Goal: Check status: Check status

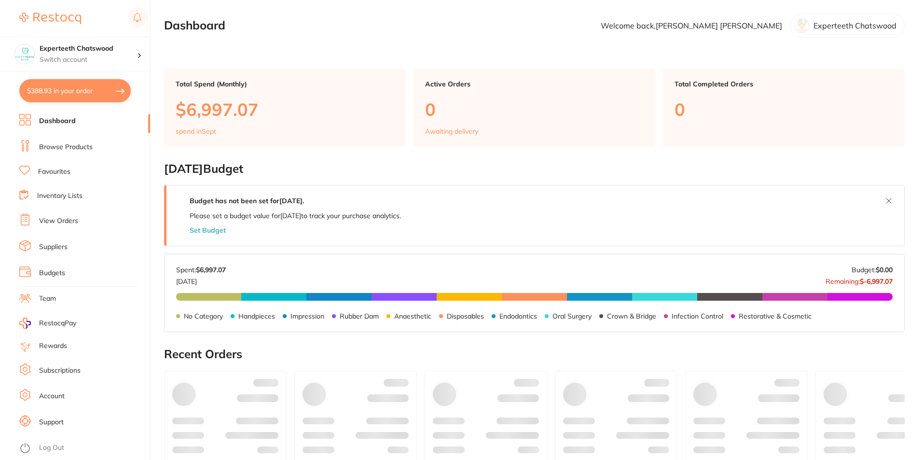
click at [51, 90] on button "$388.93 in your order" at bounding box center [75, 90] width 112 height 23
checkbox input "true"
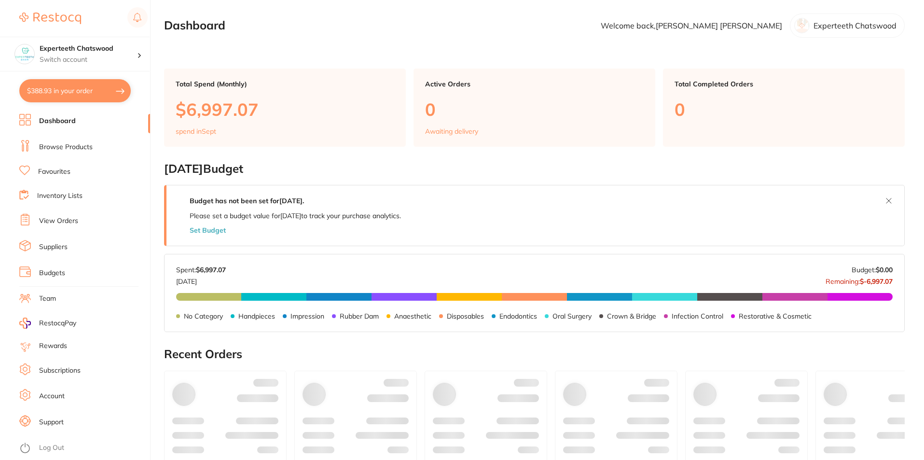
checkbox input "true"
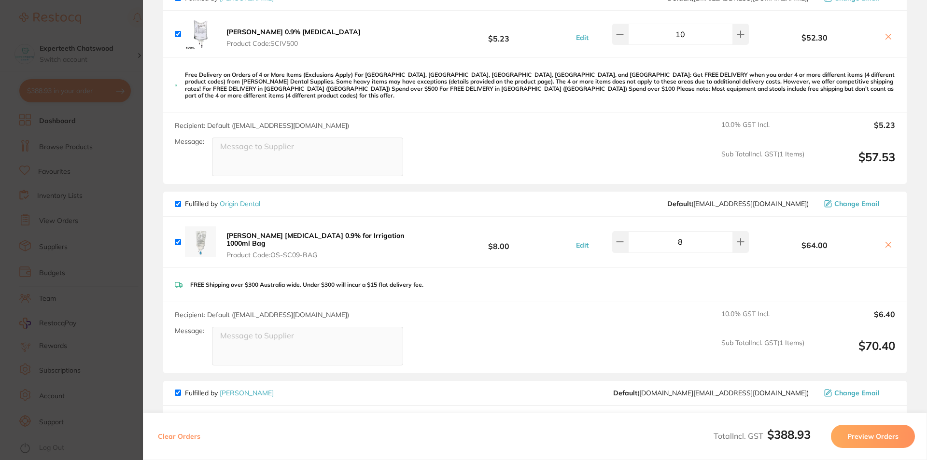
scroll to position [97, 0]
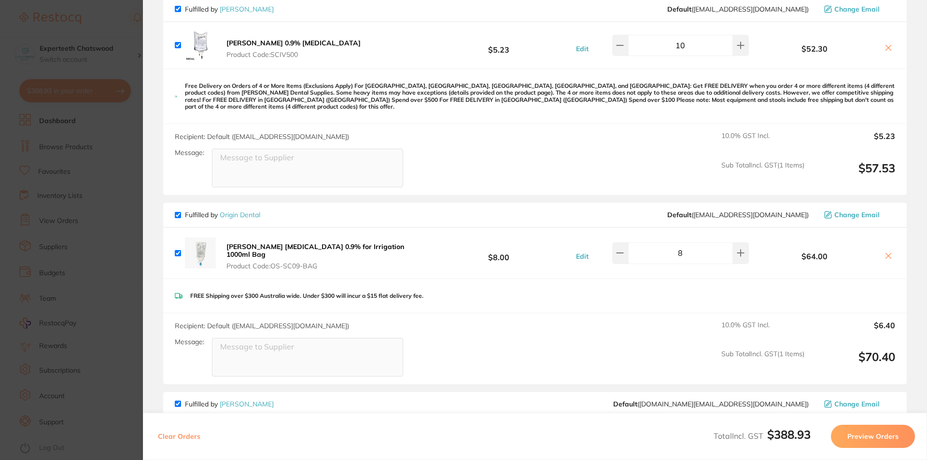
click at [889, 45] on icon at bounding box center [888, 48] width 8 height 8
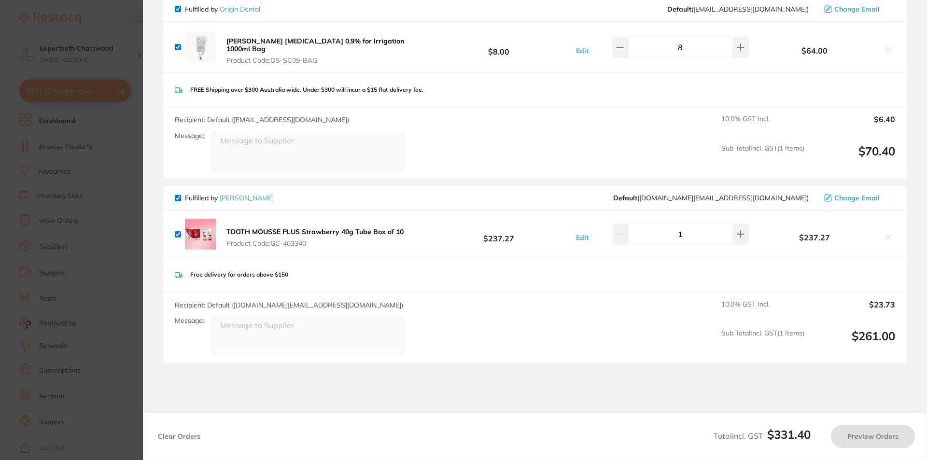
checkbox input "true"
click at [733, 47] on button at bounding box center [741, 47] width 16 height 21
click at [743, 39] on button at bounding box center [741, 47] width 16 height 21
click at [741, 41] on button at bounding box center [741, 47] width 16 height 21
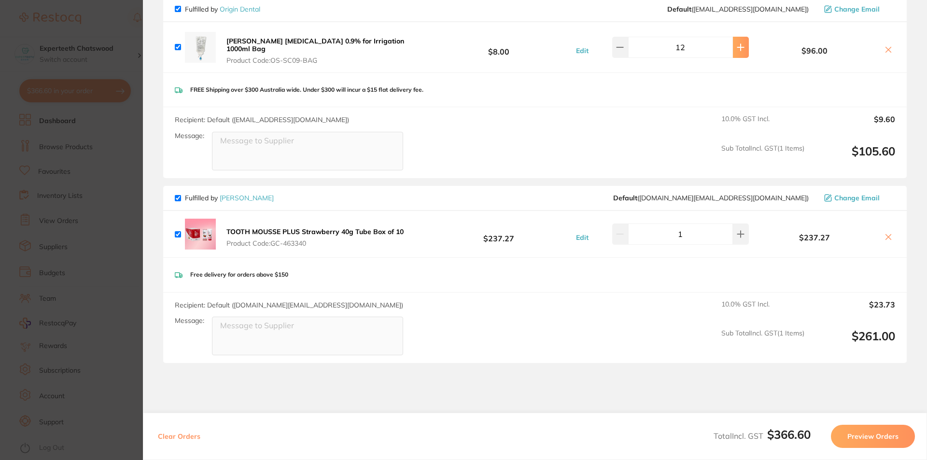
click at [741, 41] on button at bounding box center [741, 47] width 16 height 21
click at [622, 43] on icon at bounding box center [620, 47] width 8 height 8
type input "12"
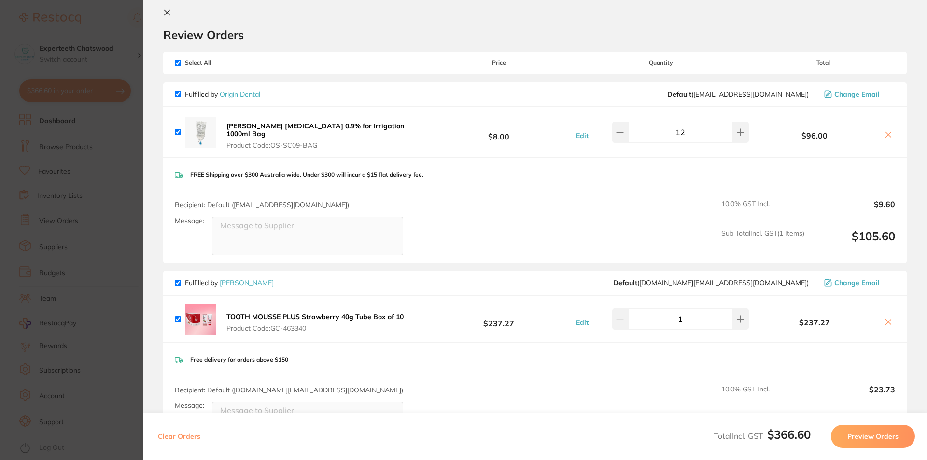
scroll to position [0, 0]
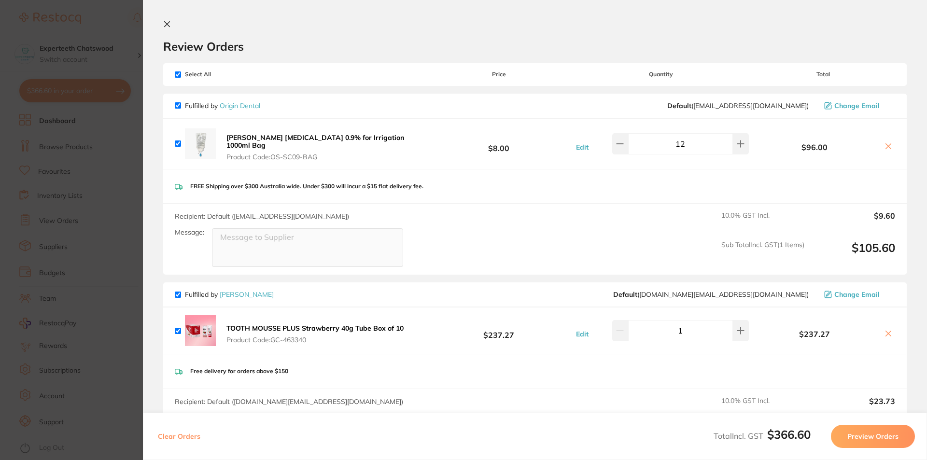
click at [169, 24] on icon at bounding box center [167, 24] width 8 height 8
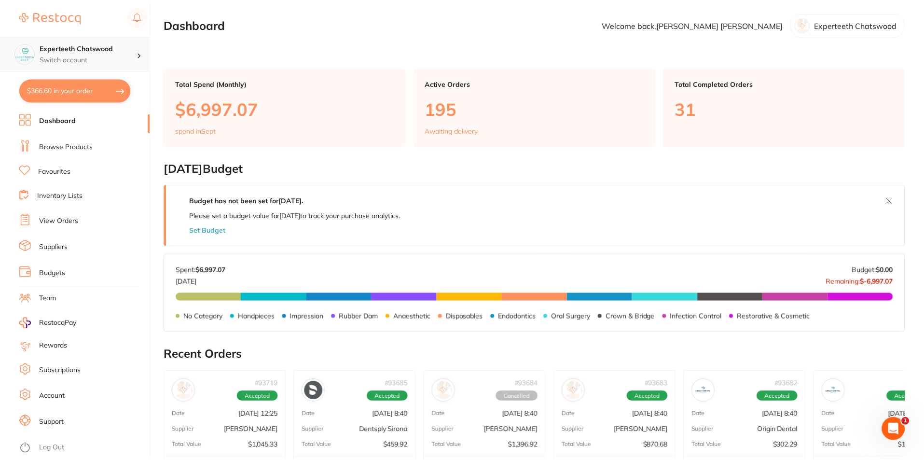
scroll to position [193, 0]
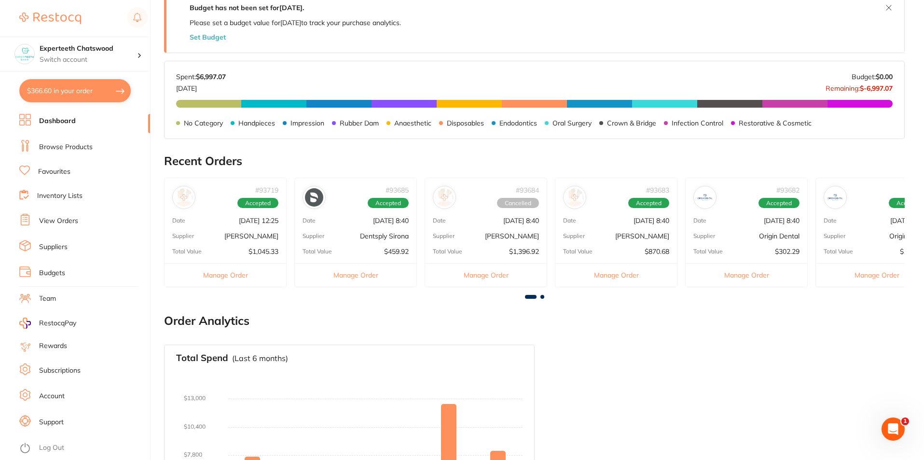
click at [475, 227] on div "# 93684 Cancelled Date [DATE] 8:40 Supplier [PERSON_NAME] Total Value $1,396.92…" at bounding box center [486, 233] width 123 height 110
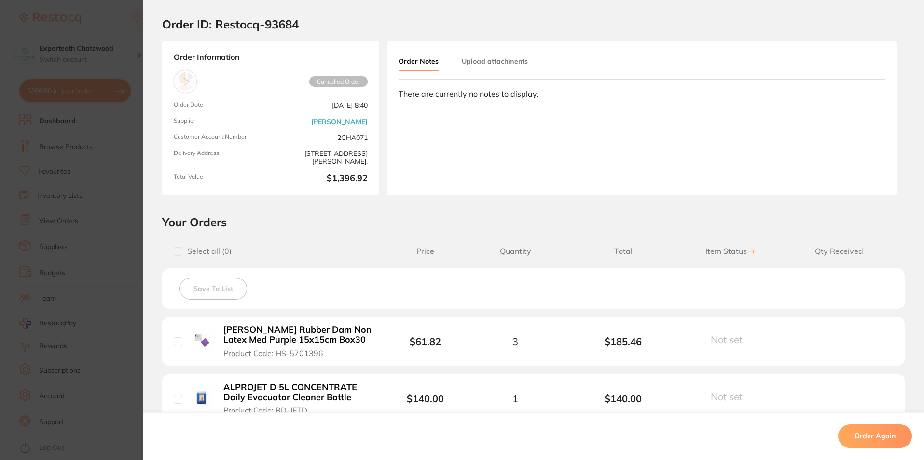
scroll to position [0, 0]
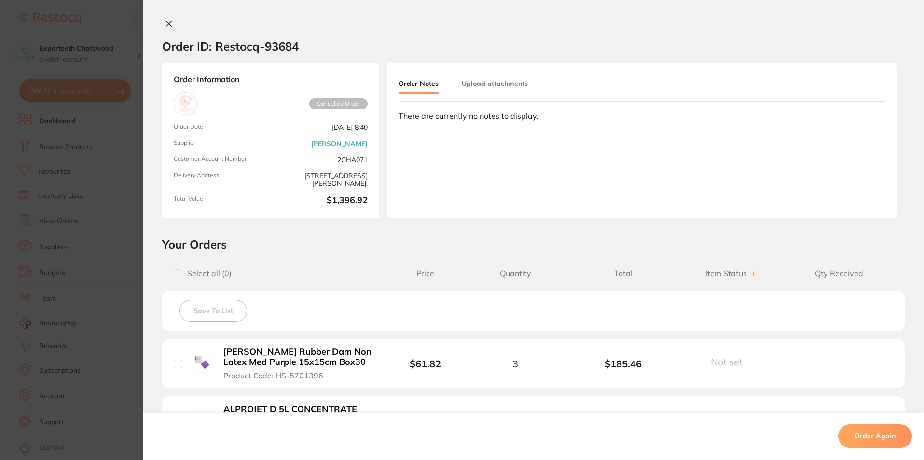
click at [168, 22] on icon at bounding box center [169, 23] width 5 height 5
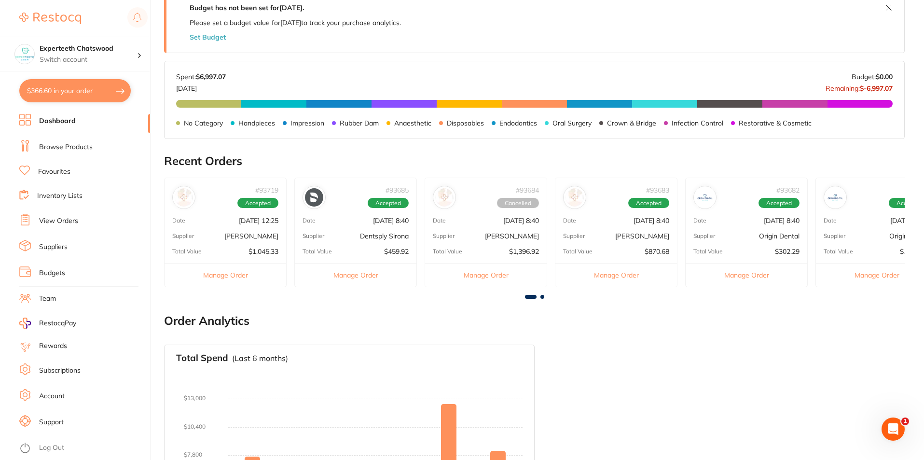
click at [503, 217] on p "[DATE] 8:40" at bounding box center [521, 221] width 36 height 8
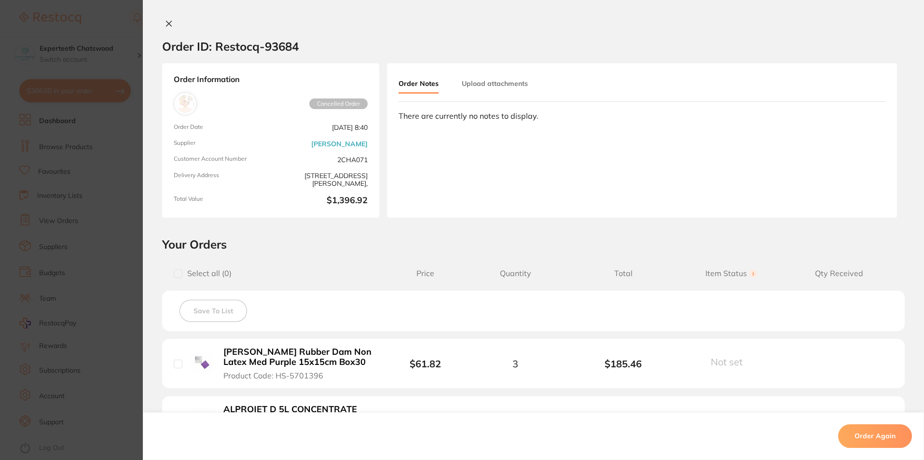
click at [168, 19] on div "Order ID: Restocq- 93684 Order Information Cancelled Order Order Date [DATE] 8:…" at bounding box center [534, 230] width 782 height 460
click at [165, 21] on icon at bounding box center [169, 24] width 8 height 8
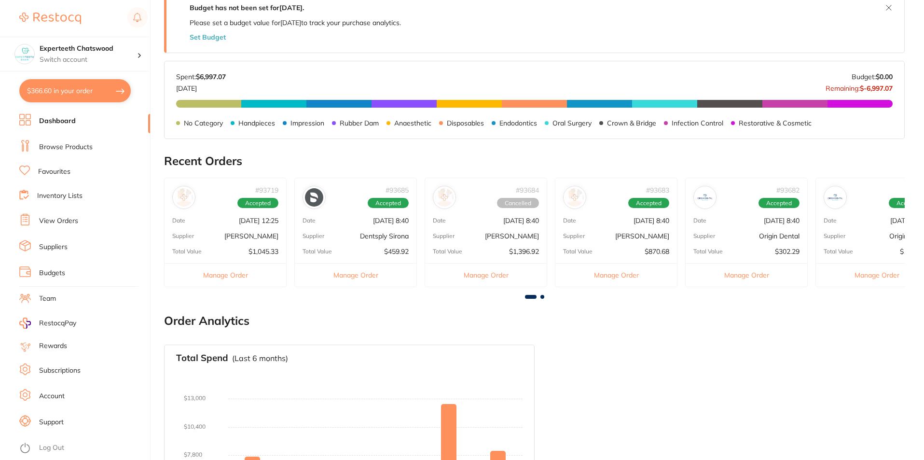
click at [379, 214] on div "# 93685 Accepted Date [DATE] 8:40 Supplier Dentsply Sirona Total Value $459.92 …" at bounding box center [355, 233] width 123 height 110
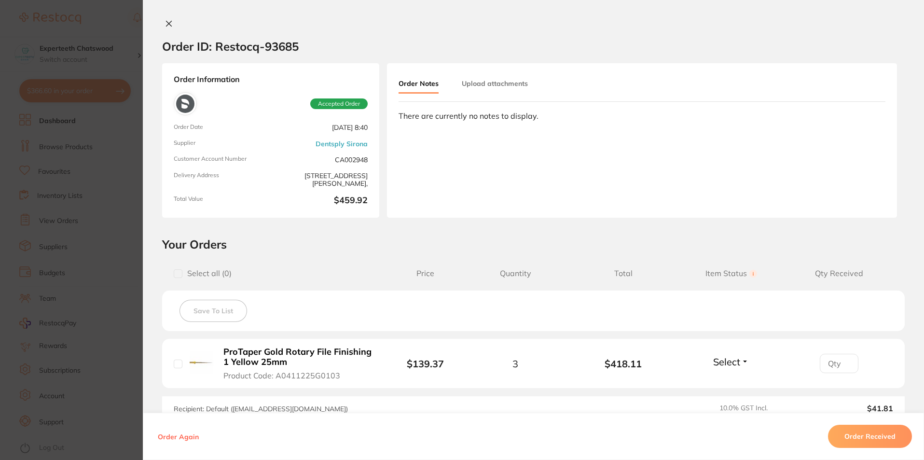
click at [168, 25] on icon at bounding box center [169, 23] width 5 height 5
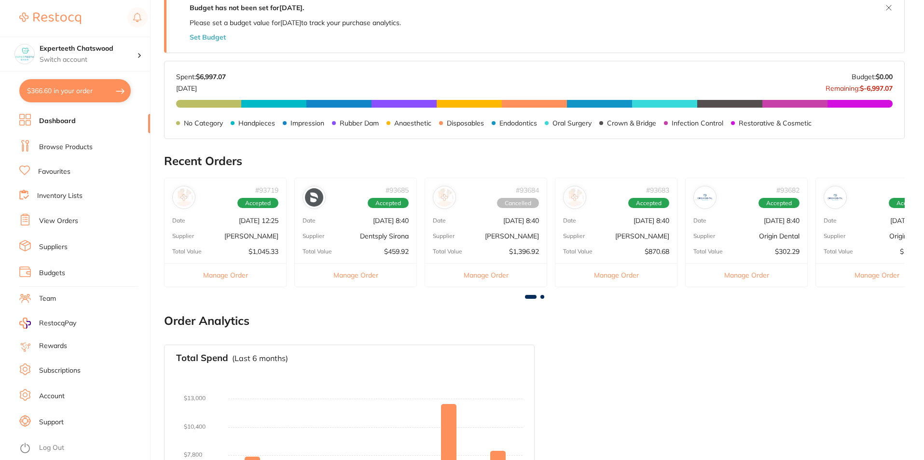
click at [243, 222] on p "[DATE] 12:25" at bounding box center [259, 221] width 40 height 8
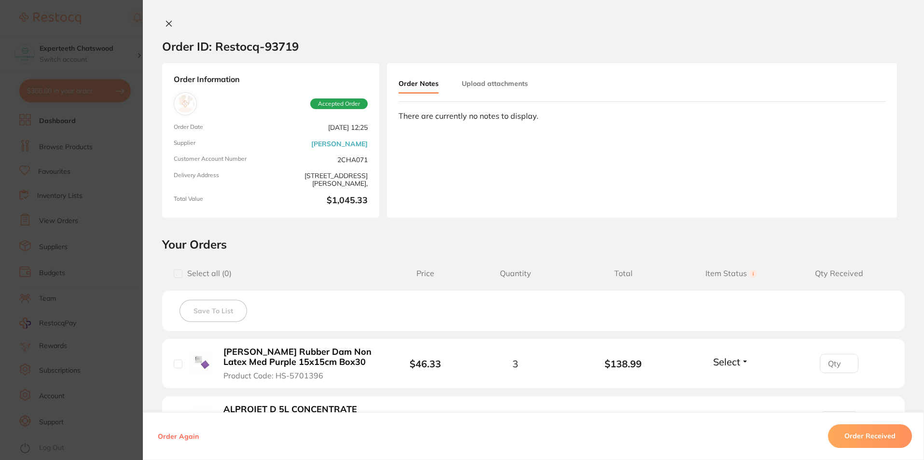
click at [171, 16] on div "Order ID: Restocq- 93719 Order Information Accepted Order Order Date [DATE] 12:…" at bounding box center [534, 230] width 782 height 460
click at [168, 22] on icon at bounding box center [169, 24] width 8 height 8
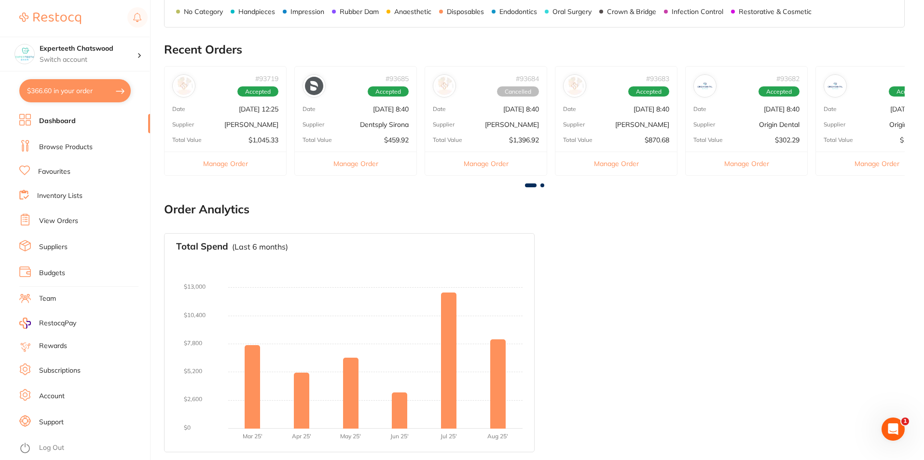
click at [639, 111] on p "[DATE] 8:40" at bounding box center [652, 109] width 36 height 8
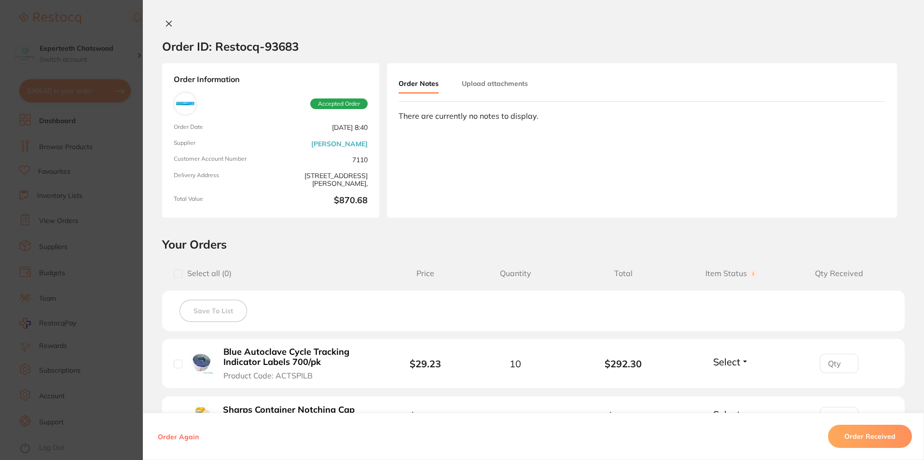
click at [169, 23] on icon at bounding box center [169, 24] width 8 height 8
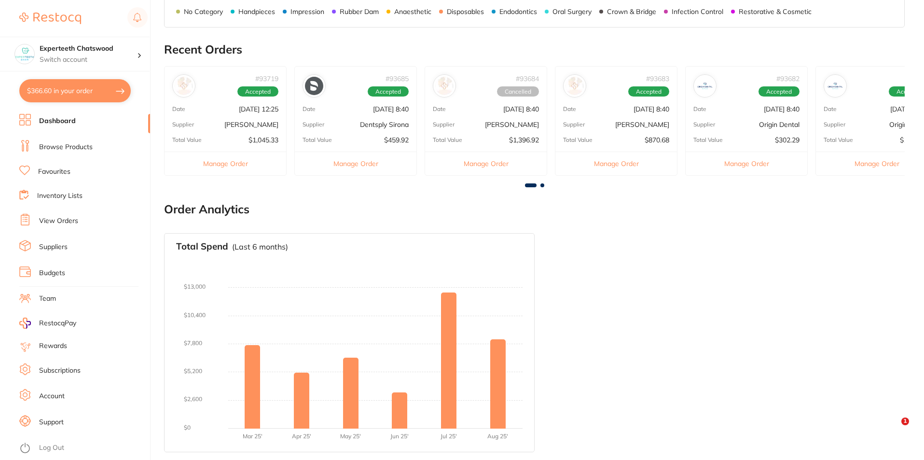
click at [756, 93] on div "# 93682 Accepted" at bounding box center [747, 82] width 122 height 31
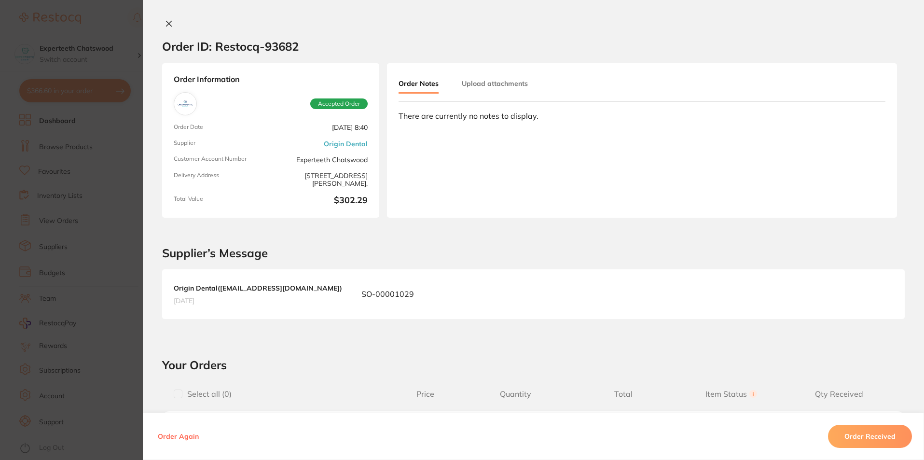
click at [167, 24] on icon at bounding box center [169, 23] width 5 height 5
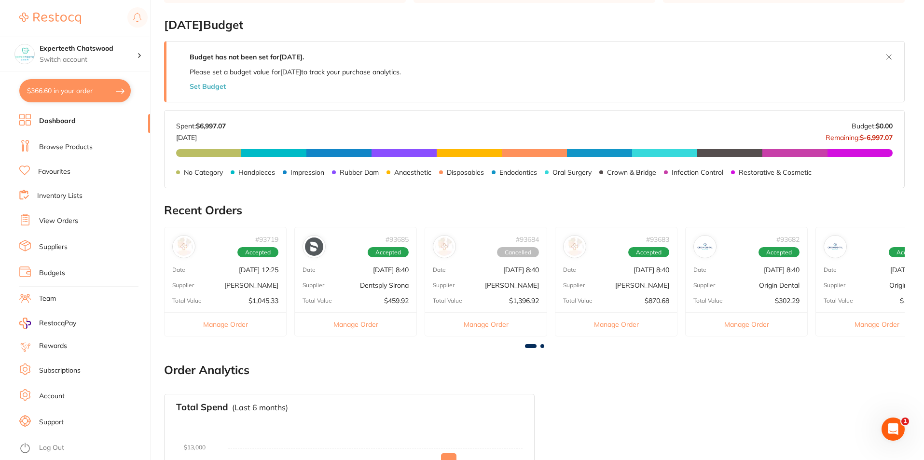
click at [846, 268] on div "Date [DATE] 14:08" at bounding box center [877, 270] width 122 height 8
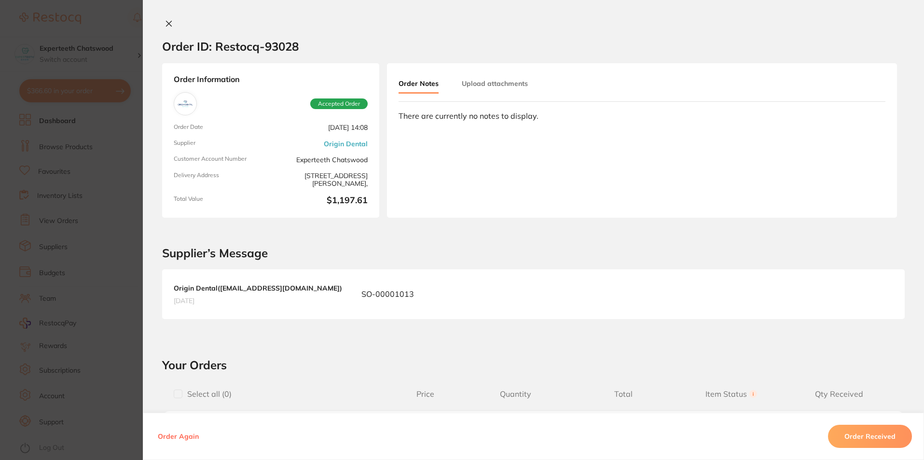
click at [166, 21] on icon at bounding box center [169, 24] width 8 height 8
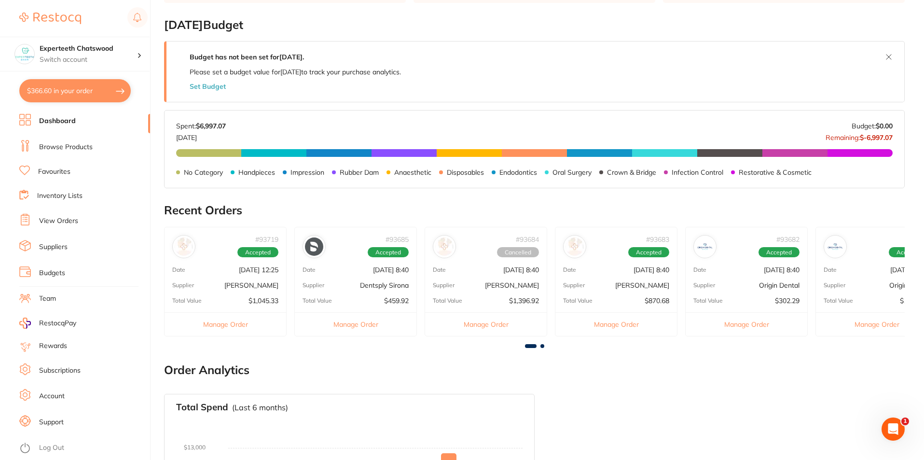
click at [542, 346] on span at bounding box center [543, 346] width 4 height 4
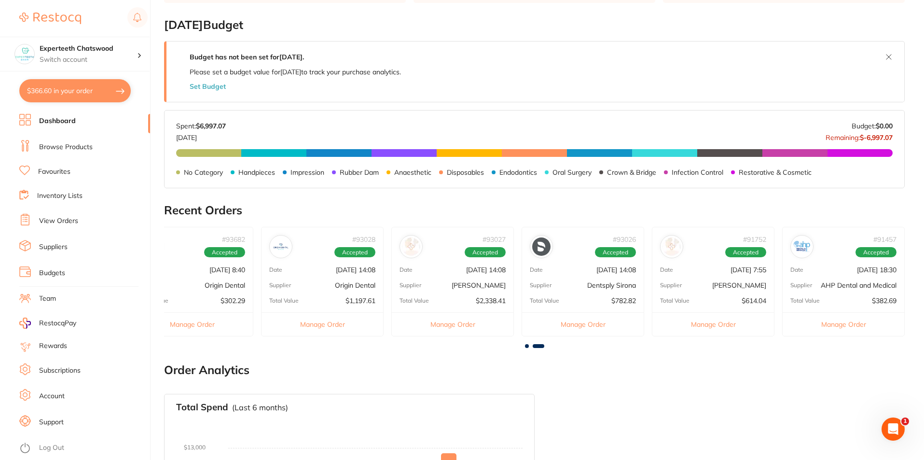
click at [475, 287] on p "[PERSON_NAME]" at bounding box center [479, 285] width 54 height 8
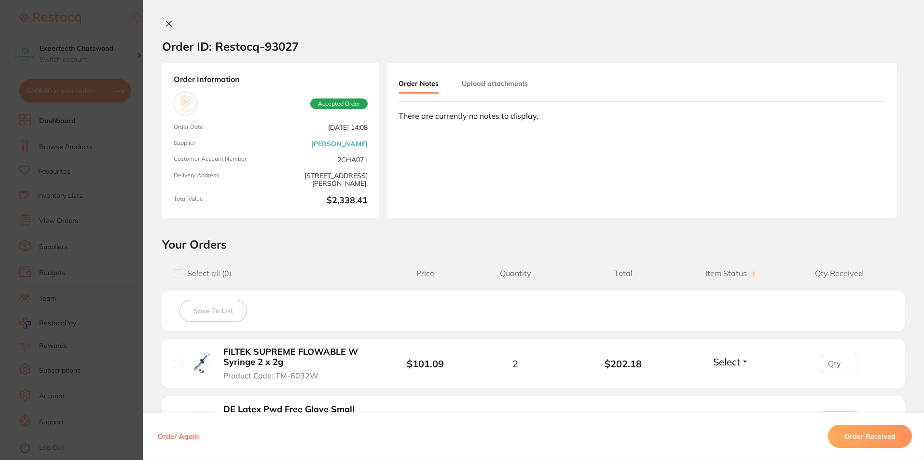
click at [168, 25] on icon at bounding box center [169, 23] width 5 height 5
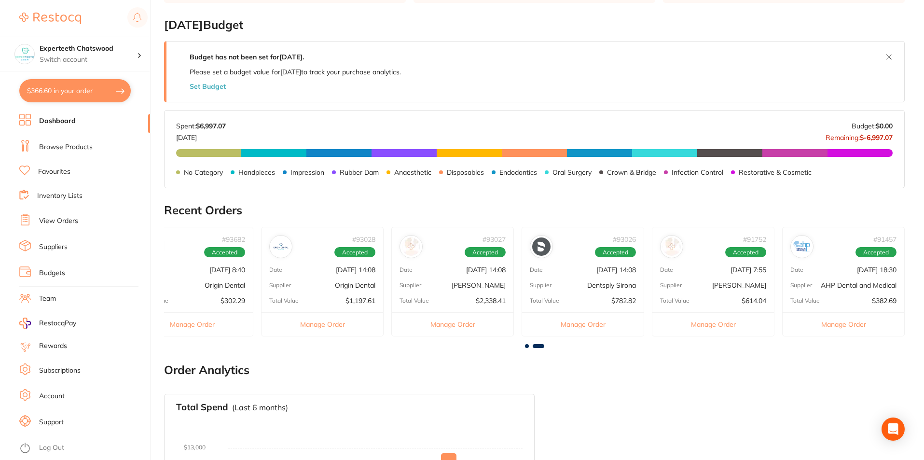
click at [569, 273] on div "Date [DATE] 14:08" at bounding box center [583, 270] width 122 height 8
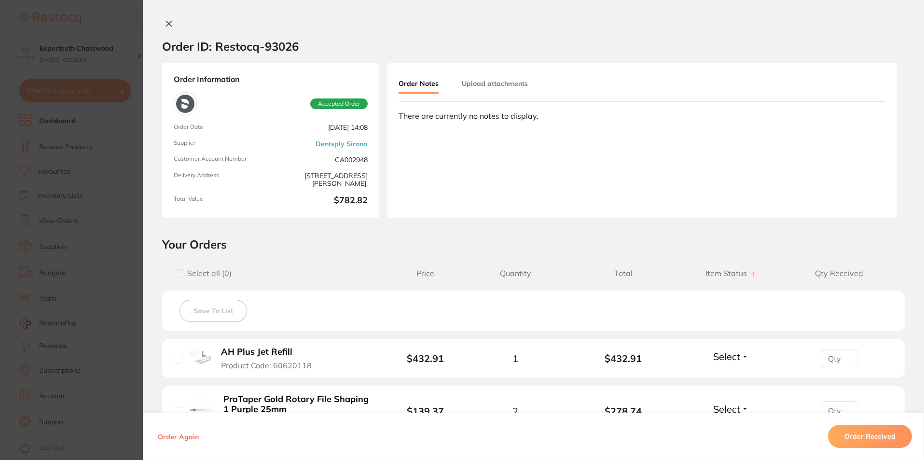
click at [169, 23] on icon at bounding box center [169, 24] width 8 height 8
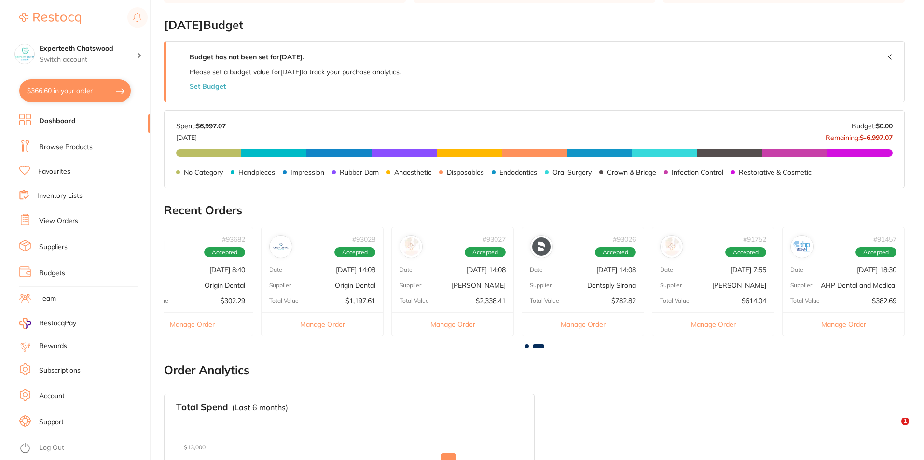
click at [714, 290] on div "# 91752 Accepted Date [DATE] 7:55 Supplier [PERSON_NAME] Total Value $614.04 Ma…" at bounding box center [713, 282] width 123 height 110
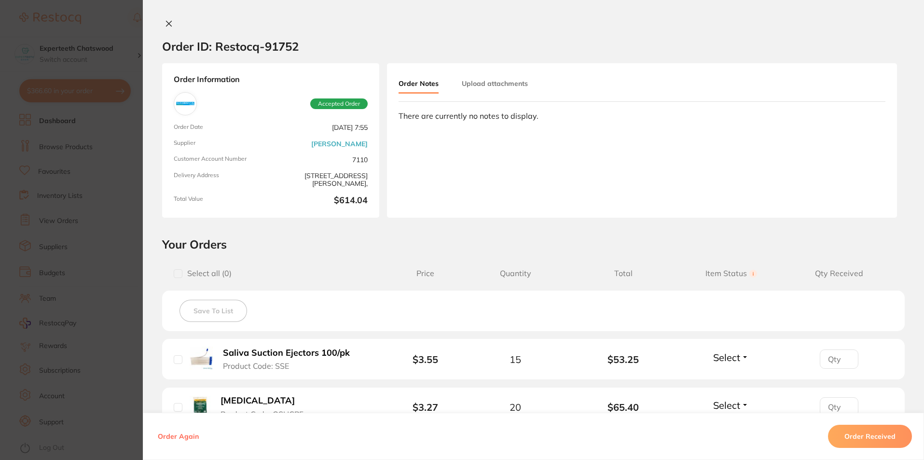
click at [168, 24] on icon at bounding box center [169, 24] width 8 height 8
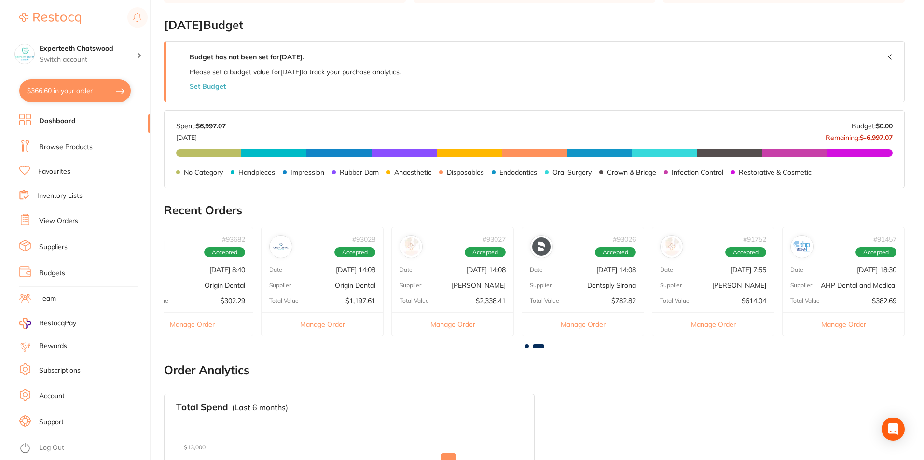
click at [839, 282] on p "AHP Dental and Medical" at bounding box center [859, 285] width 76 height 8
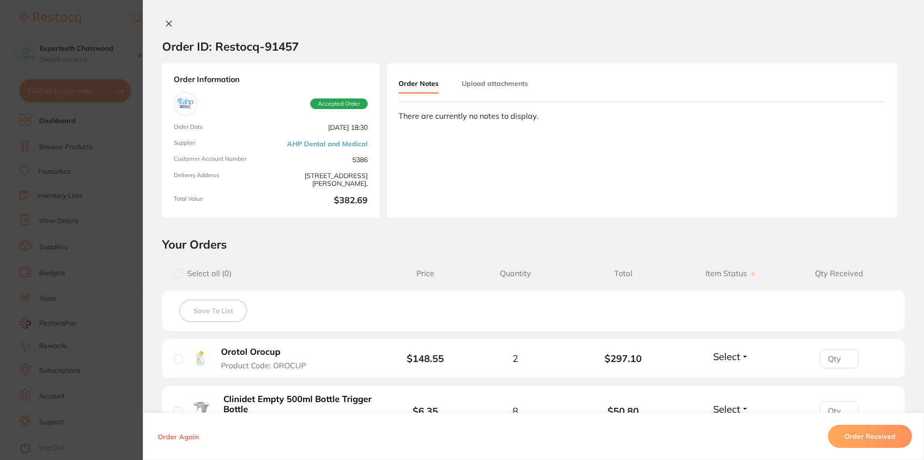
click at [165, 20] on icon at bounding box center [169, 24] width 8 height 8
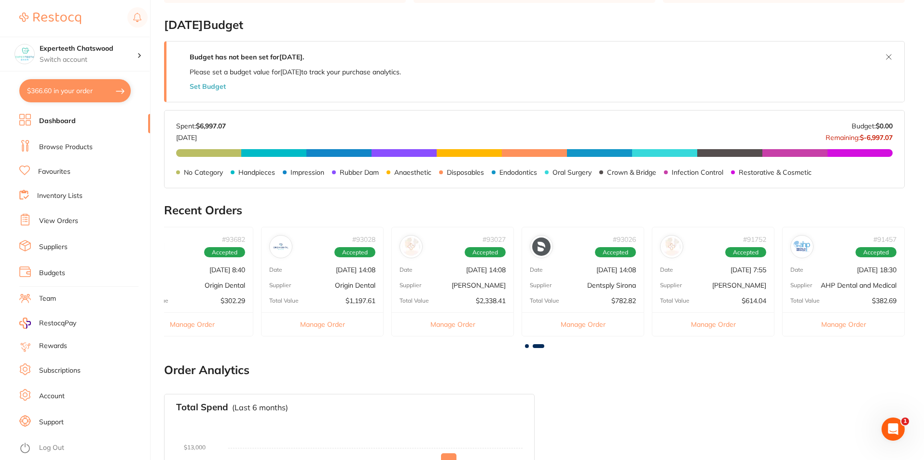
click at [541, 345] on span at bounding box center [539, 346] width 12 height 4
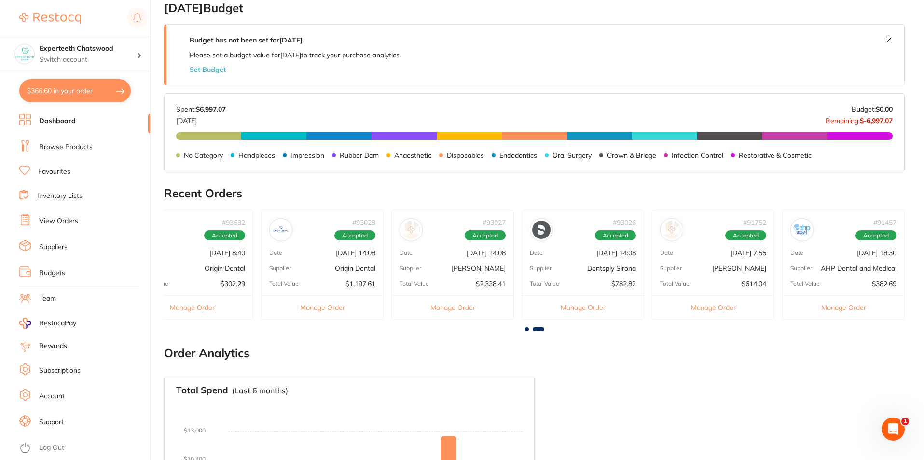
click at [193, 308] on button "Manage Order" at bounding box center [192, 307] width 122 height 24
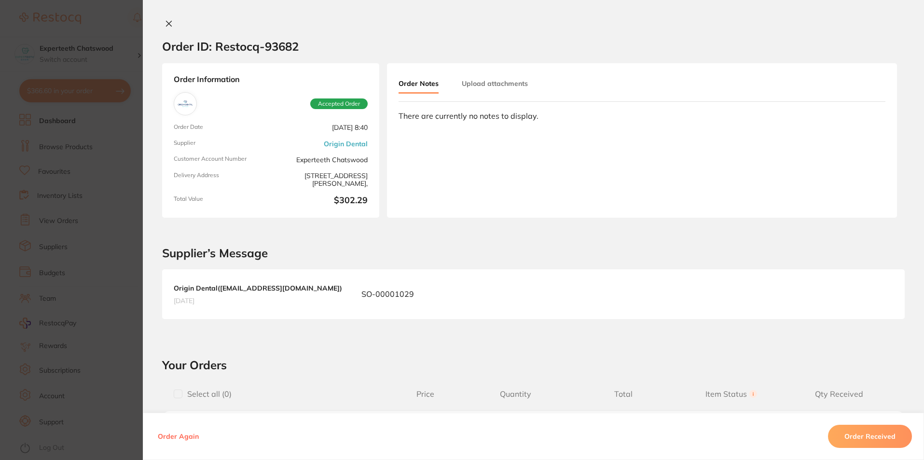
click at [170, 22] on icon at bounding box center [169, 24] width 8 height 8
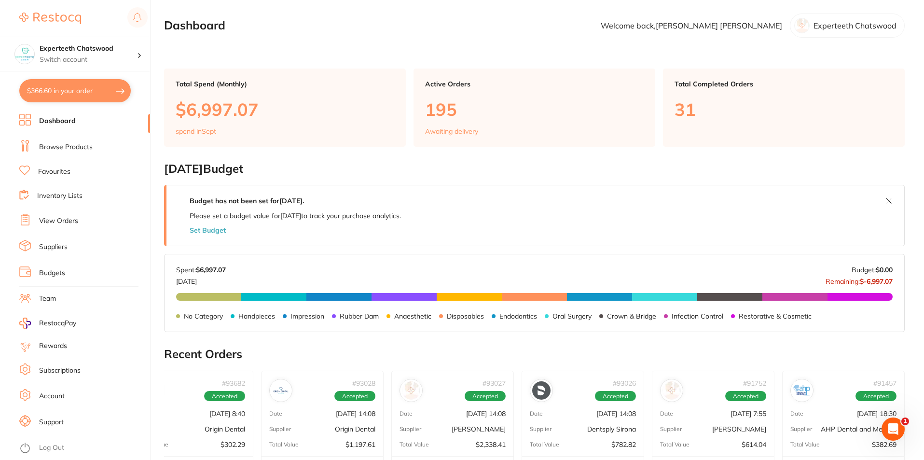
click at [67, 150] on link "Browse Products" at bounding box center [66, 147] width 54 height 10
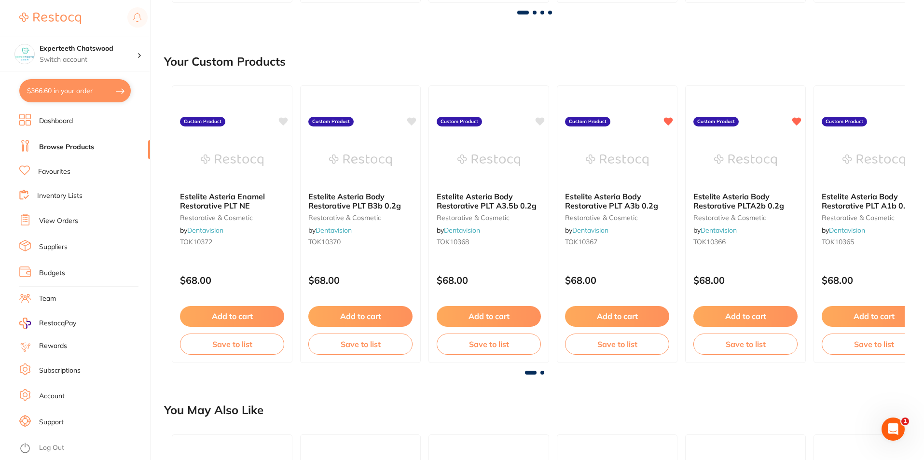
click at [43, 170] on link "Favourites" at bounding box center [54, 172] width 32 height 10
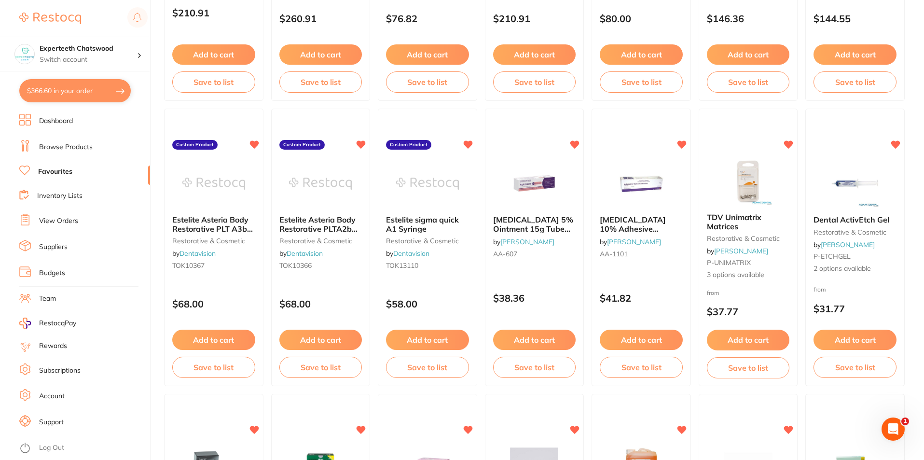
click at [49, 223] on link "View Orders" at bounding box center [58, 221] width 39 height 10
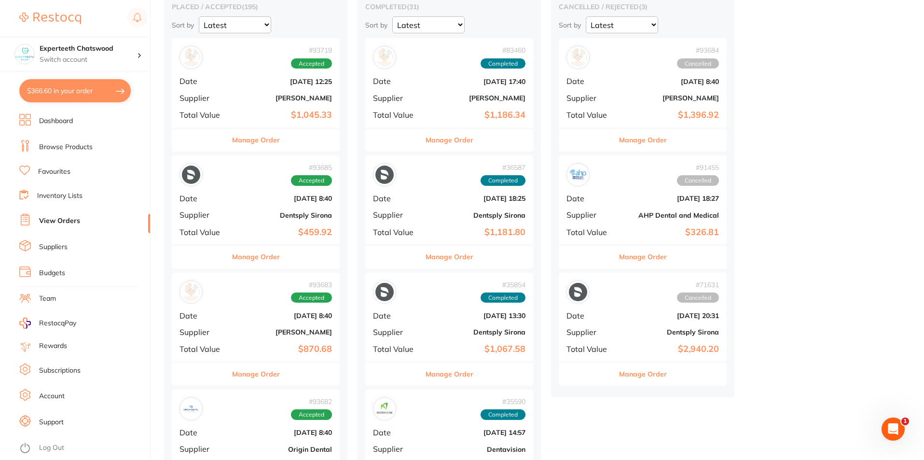
click at [440, 215] on b "Dentsply Sirona" at bounding box center [477, 215] width 97 height 8
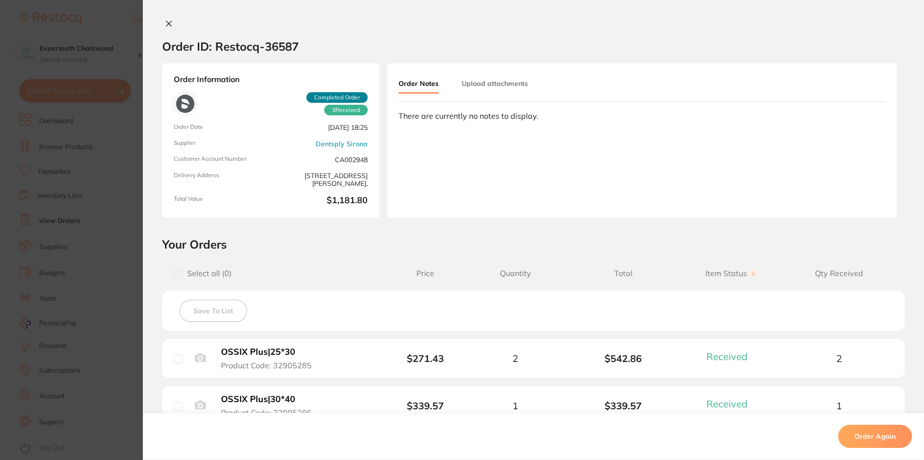
click at [166, 26] on icon at bounding box center [169, 24] width 8 height 8
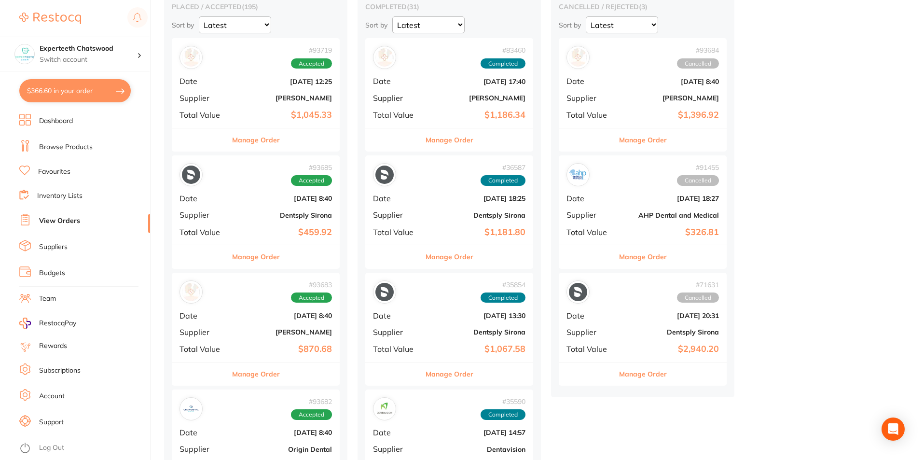
click at [613, 235] on span "Total Value" at bounding box center [591, 232] width 48 height 9
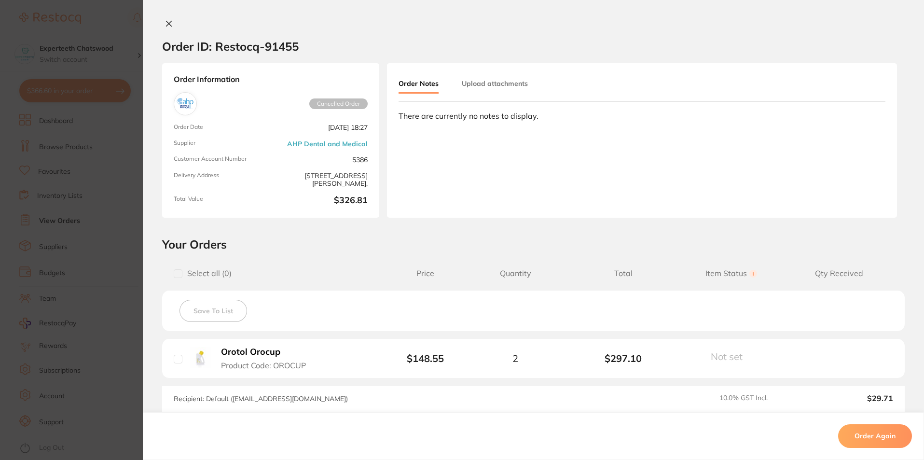
click at [167, 21] on icon at bounding box center [169, 23] width 5 height 5
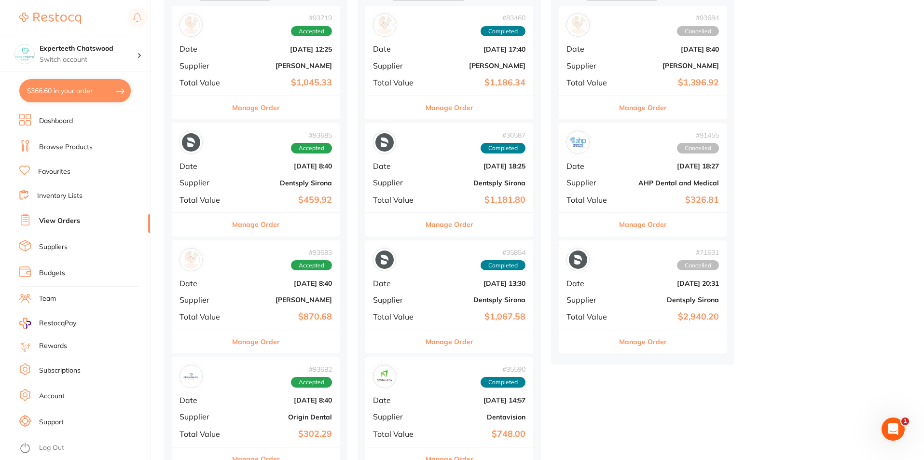
click at [265, 309] on div "# 93683 Accepted Date [DATE] 8:40 Supplier [PERSON_NAME] Total Value $870.68" at bounding box center [256, 284] width 168 height 89
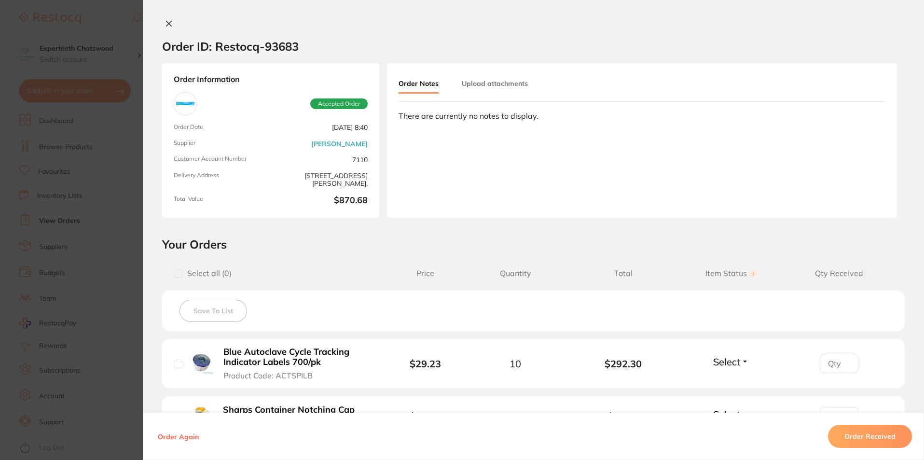
click at [168, 21] on icon at bounding box center [169, 24] width 8 height 8
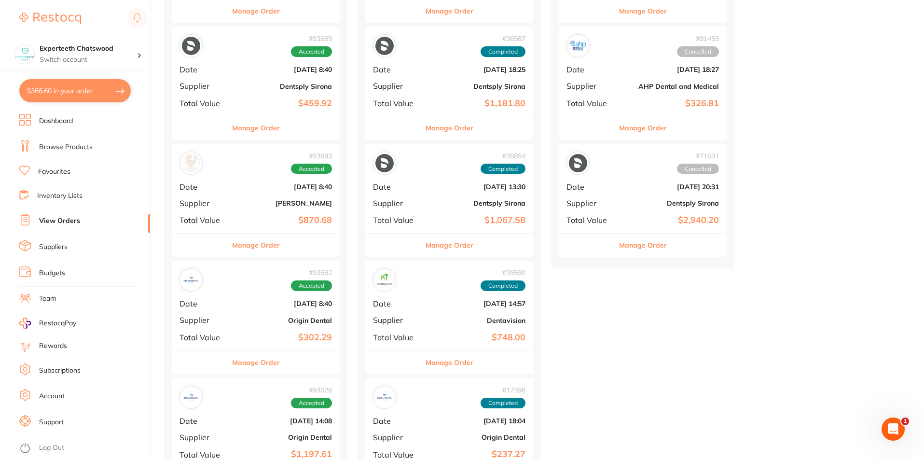
click at [438, 325] on div "# 35590 Completed Date [DATE] 14:57 Supplier Dentavision Total Value $748.00" at bounding box center [449, 305] width 168 height 89
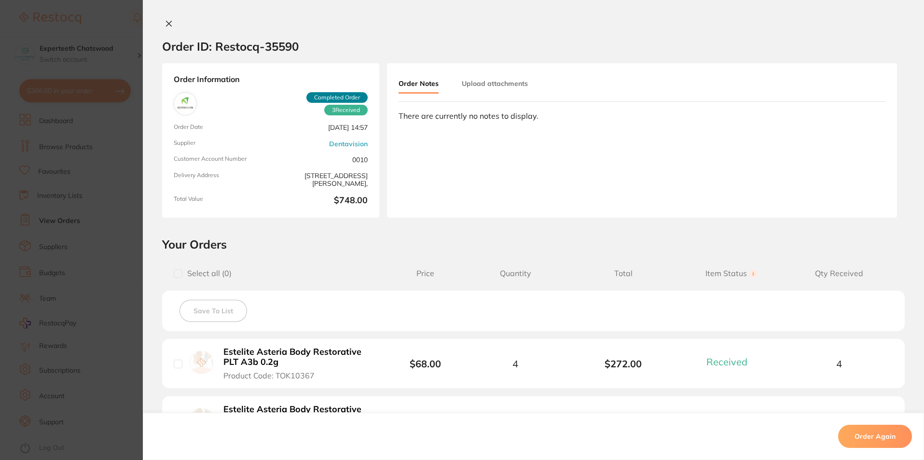
click at [168, 22] on icon at bounding box center [169, 23] width 5 height 5
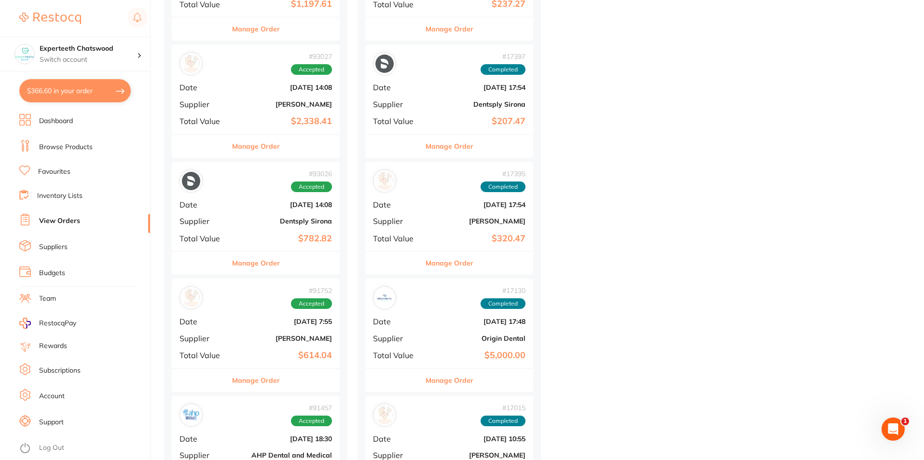
click at [406, 256] on div "Manage Order" at bounding box center [449, 263] width 168 height 24
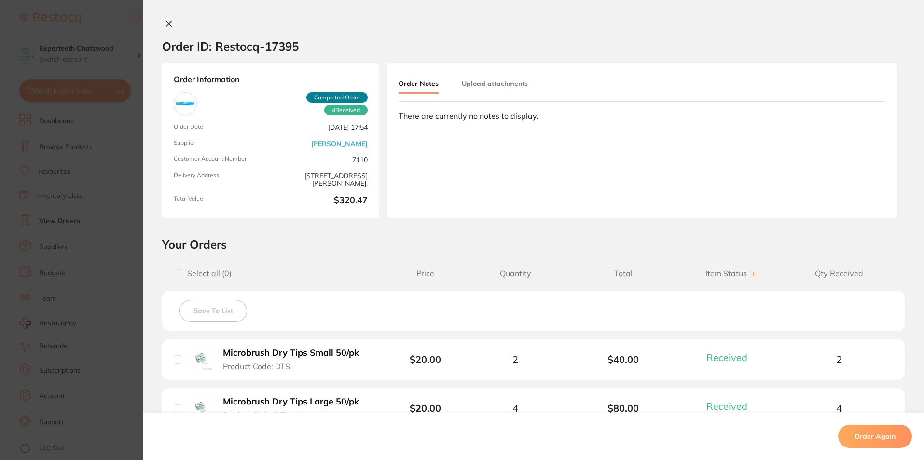
click at [169, 24] on icon at bounding box center [169, 24] width 8 height 8
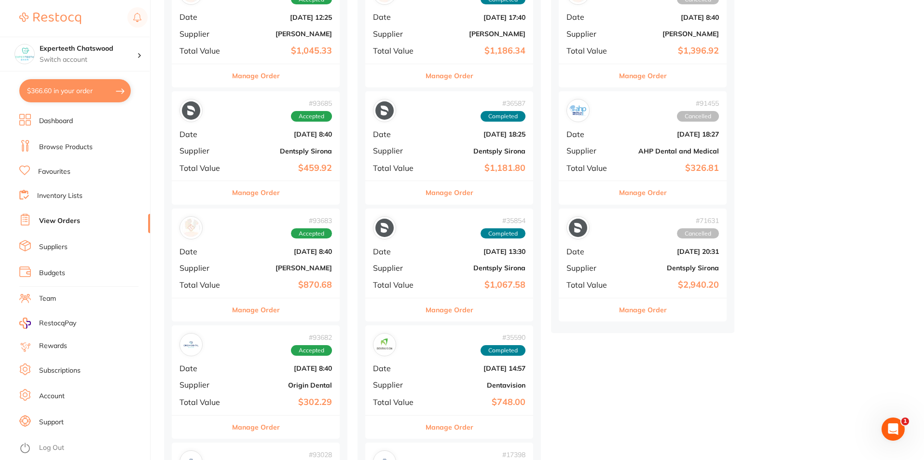
click at [212, 250] on span "Date" at bounding box center [204, 251] width 48 height 9
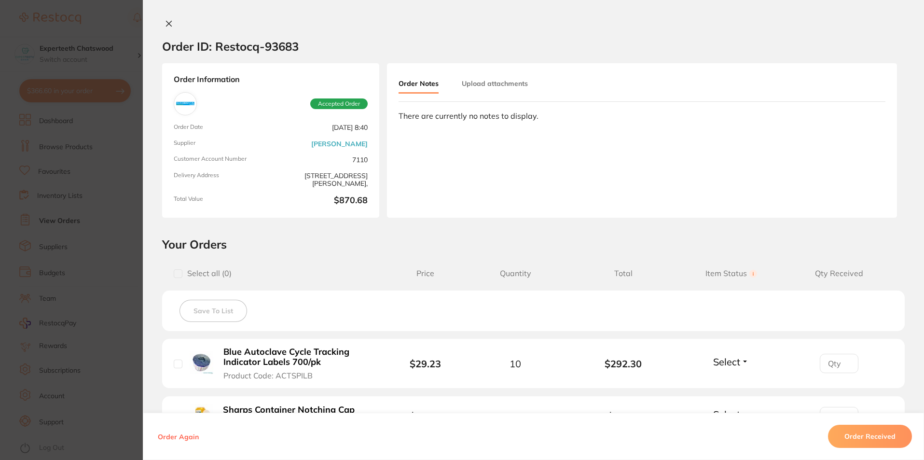
click at [163, 17] on div "Order ID: Restocq- 93683 Order Information Accepted Order Order Date [DATE] 8:4…" at bounding box center [534, 230] width 782 height 460
click at [167, 24] on icon at bounding box center [169, 23] width 5 height 5
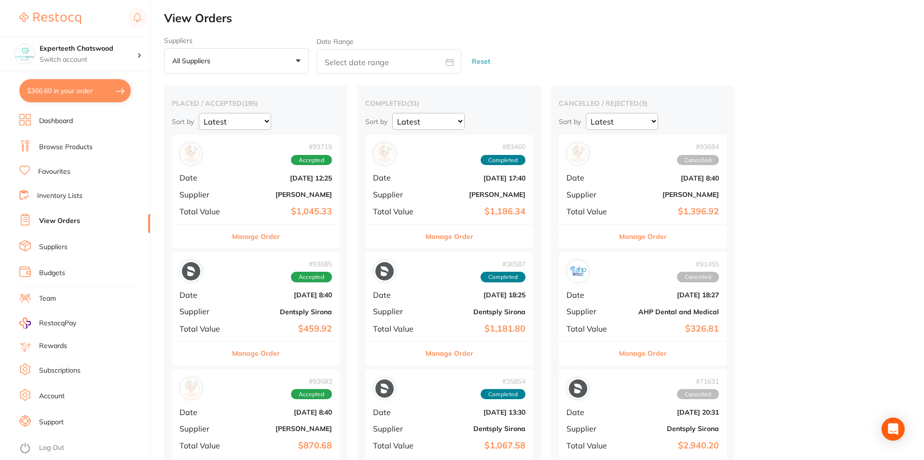
click at [420, 389] on div "# 35854 Completed" at bounding box center [449, 388] width 153 height 23
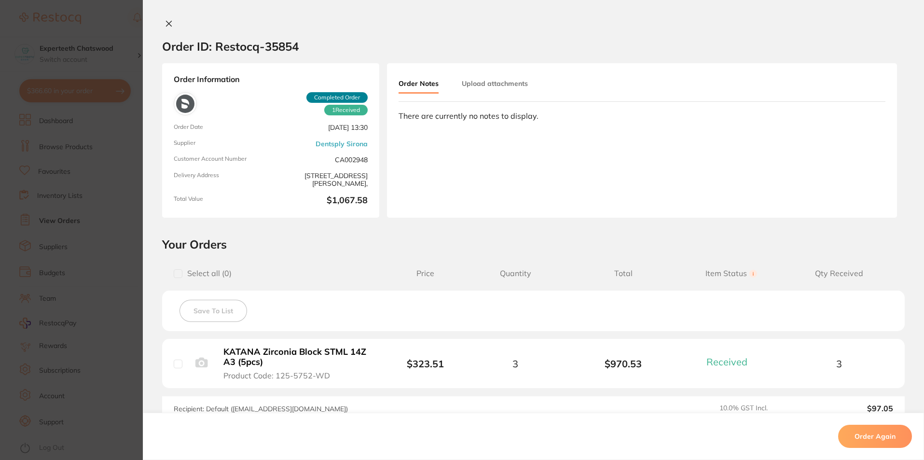
click at [165, 24] on icon at bounding box center [169, 24] width 8 height 8
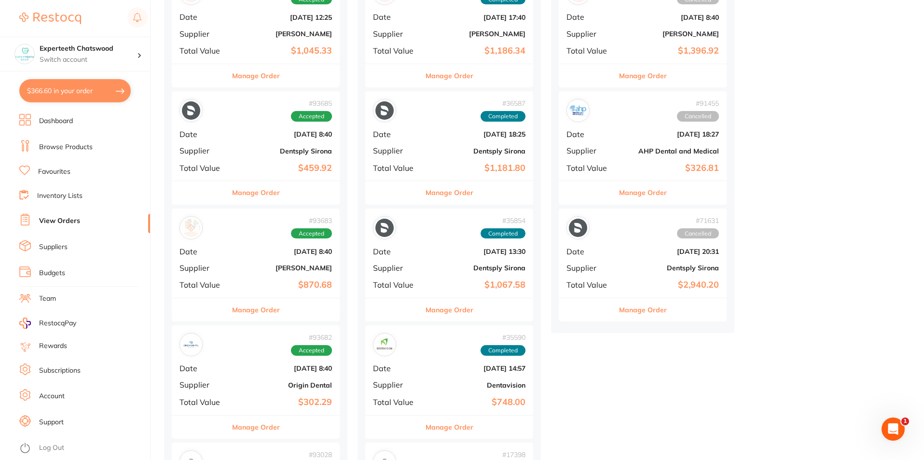
click at [190, 395] on div "# 93682 Accepted Date [DATE] 8:40 Supplier Origin Dental Total Value $302.29" at bounding box center [256, 369] width 168 height 89
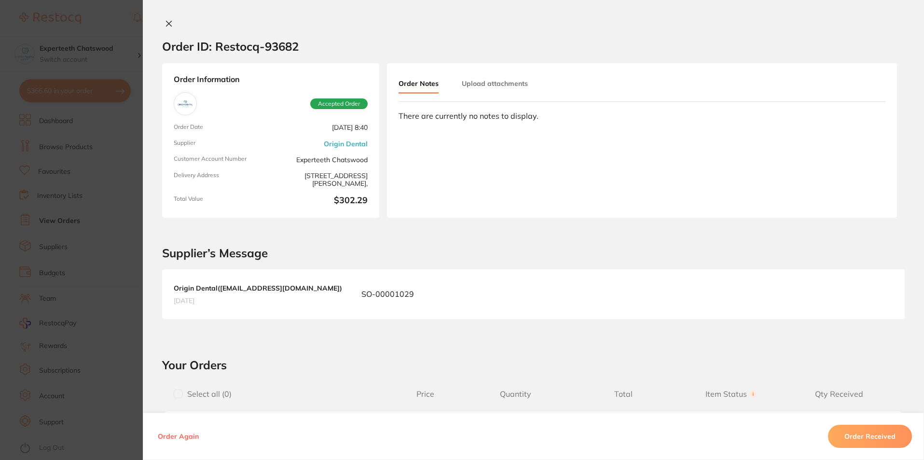
click at [162, 24] on button at bounding box center [169, 24] width 14 height 10
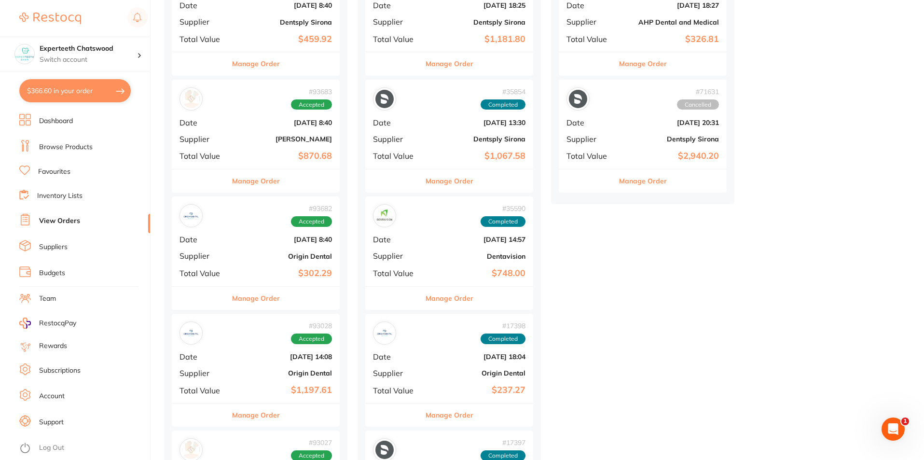
click at [449, 251] on div "# 35590 Completed Date [DATE] 14:57 Supplier Dentavision Total Value $748.00" at bounding box center [449, 240] width 168 height 89
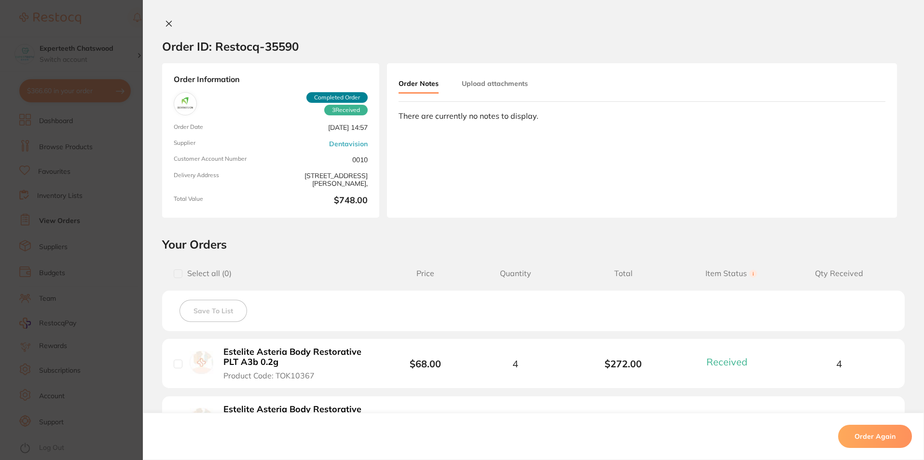
click at [168, 24] on icon at bounding box center [169, 24] width 8 height 8
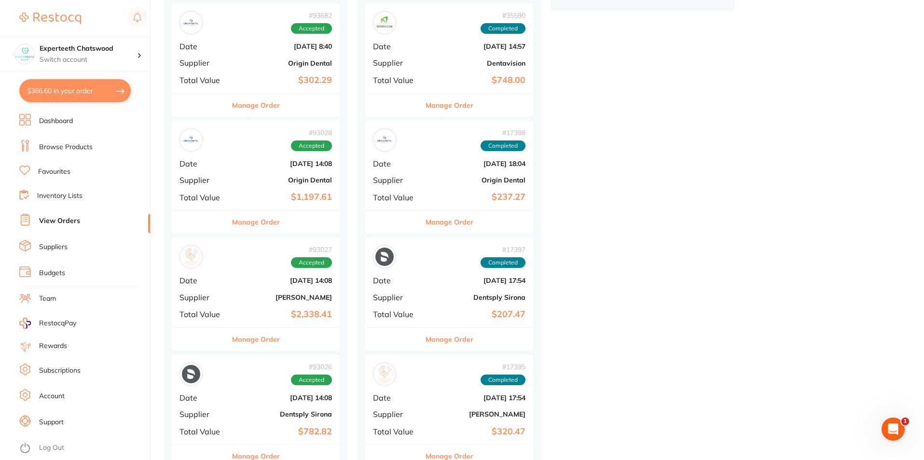
click at [261, 309] on b "$2,338.41" at bounding box center [284, 314] width 97 height 10
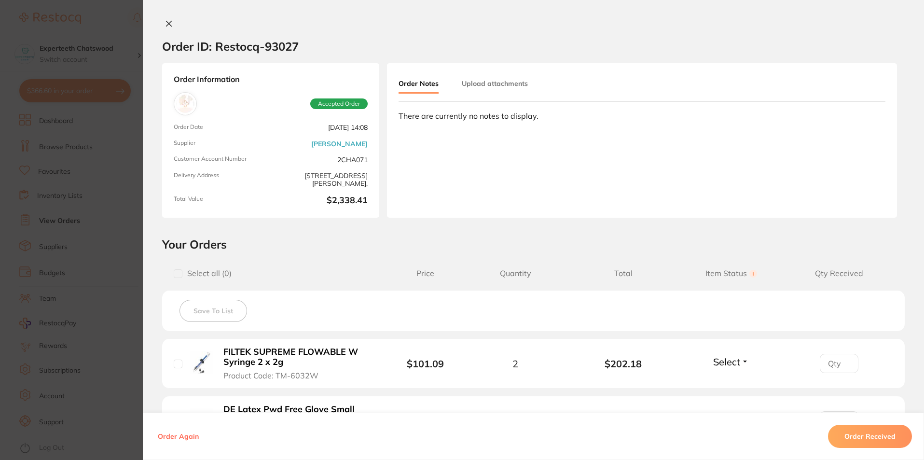
click at [167, 21] on icon at bounding box center [169, 24] width 8 height 8
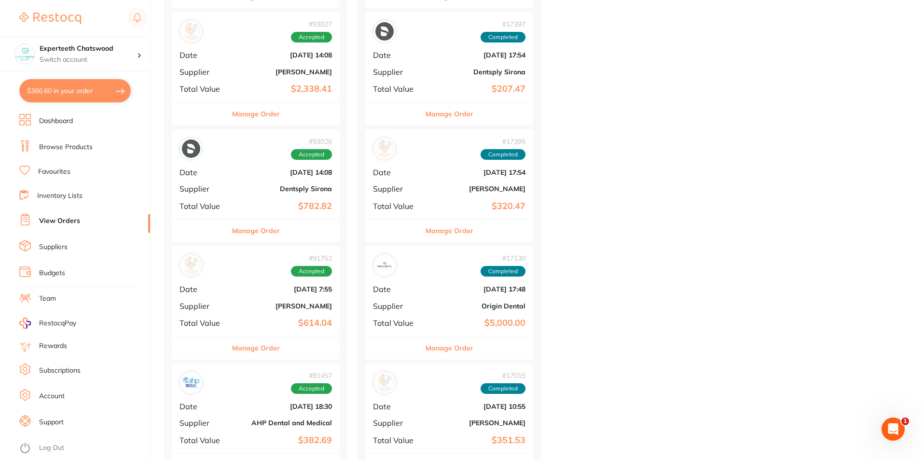
click at [418, 320] on span "Total Value" at bounding box center [397, 323] width 48 height 9
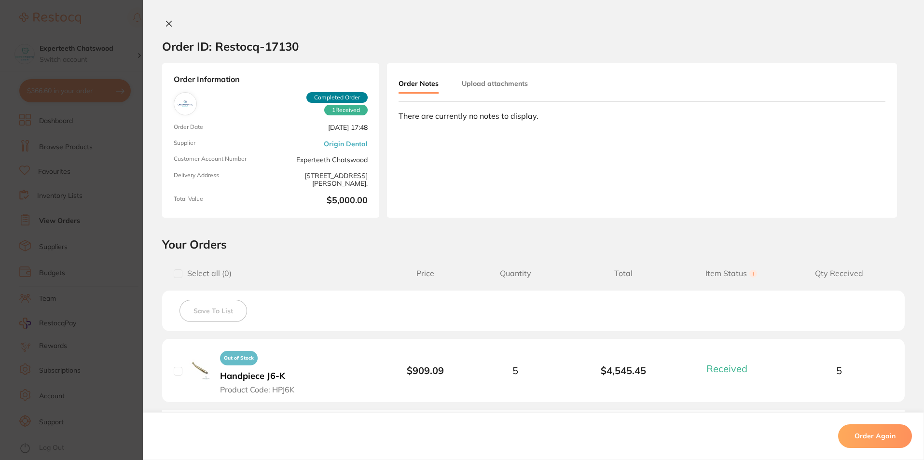
click at [167, 24] on icon at bounding box center [169, 23] width 5 height 5
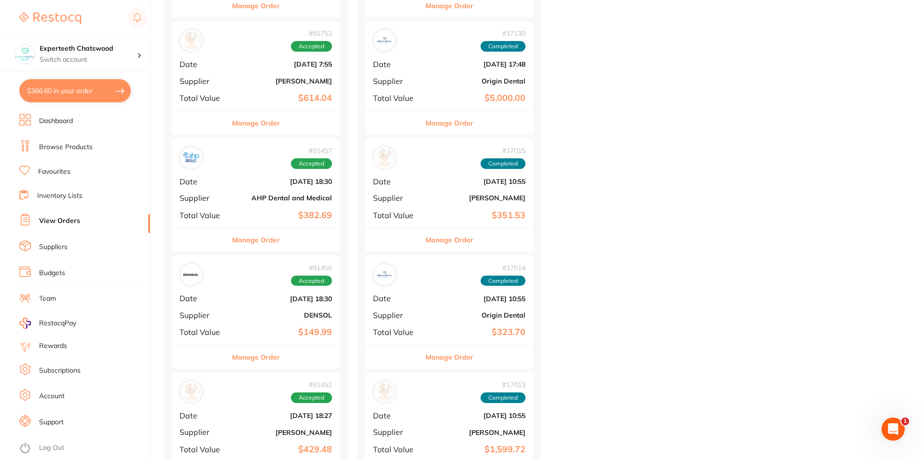
click at [228, 312] on div "# 91456 Accepted Date [DATE] 18:30 Supplier DENSOL Total Value $149.99" at bounding box center [256, 299] width 168 height 89
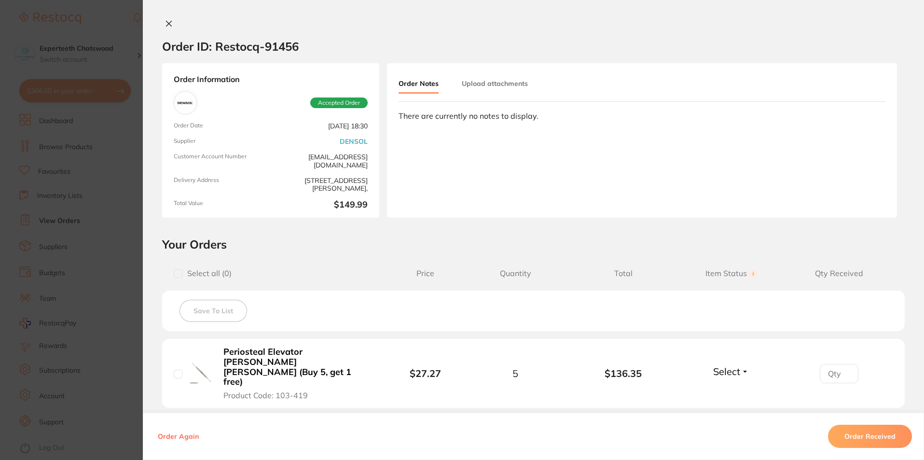
click at [166, 21] on icon at bounding box center [169, 24] width 8 height 8
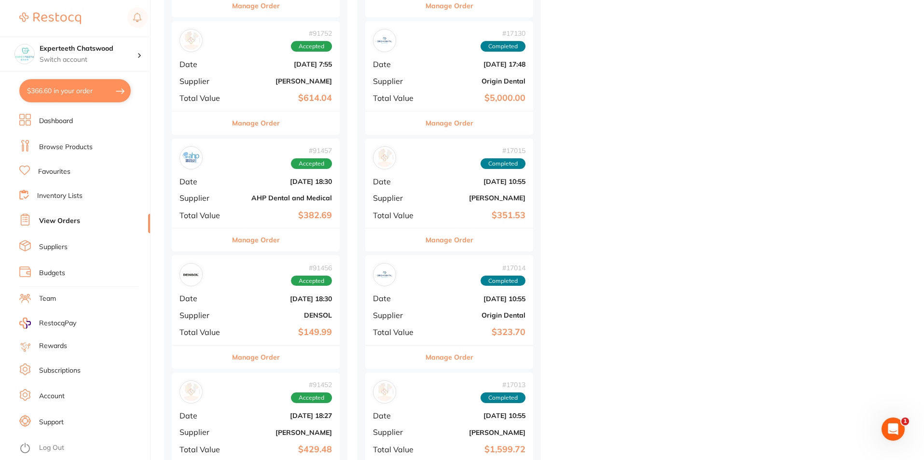
scroll to position [933, 0]
